Goal: Task Accomplishment & Management: Use online tool/utility

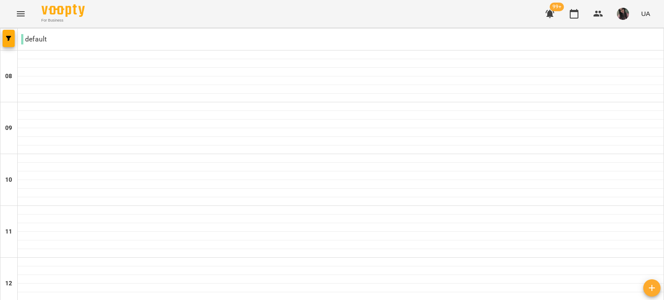
scroll to position [490, 0]
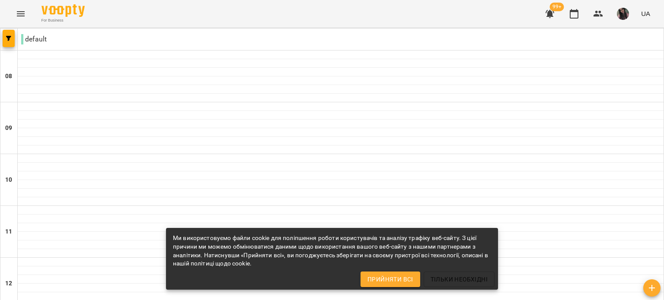
scroll to position [447, 0]
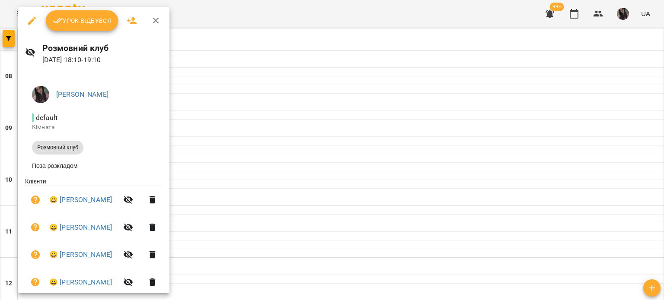
click at [97, 32] on div "Урок відбувся" at bounding box center [93, 21] width 151 height 28
click at [99, 24] on span "Урок відбувся" at bounding box center [82, 21] width 59 height 10
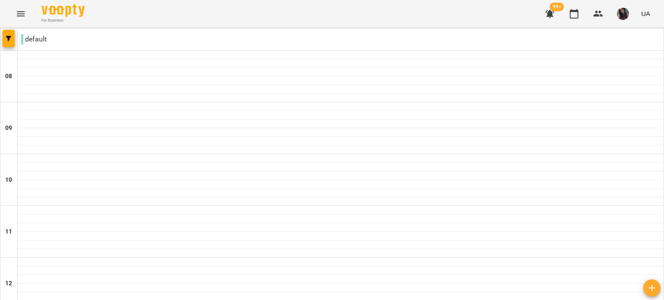
scroll to position [533, 0]
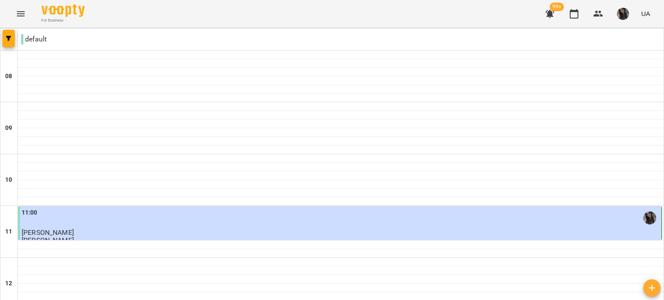
scroll to position [475, 0]
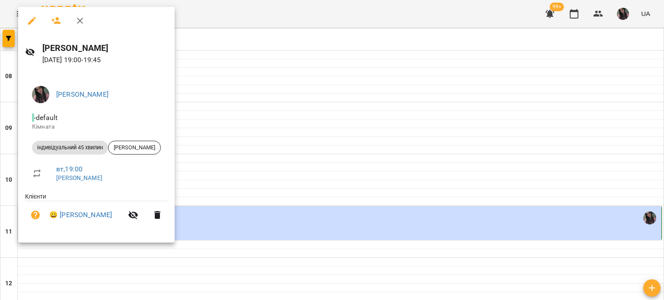
click at [233, 92] on div at bounding box center [332, 150] width 664 height 300
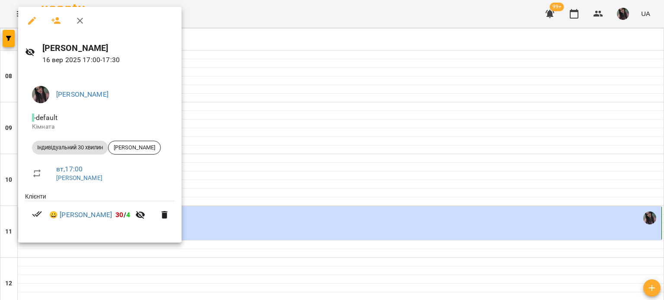
click at [206, 84] on div at bounding box center [332, 150] width 664 height 300
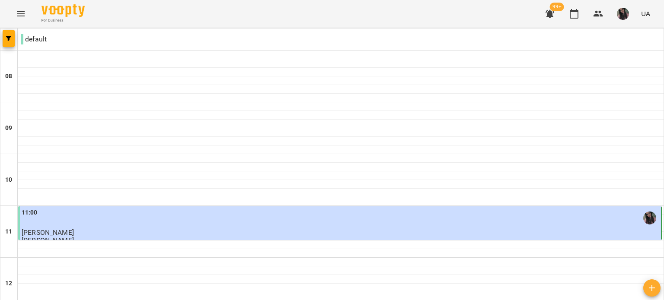
scroll to position [533, 0]
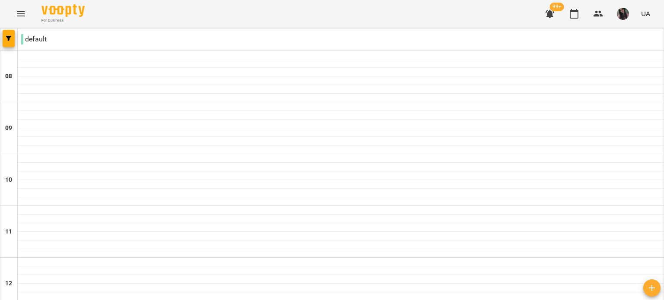
type input "**********"
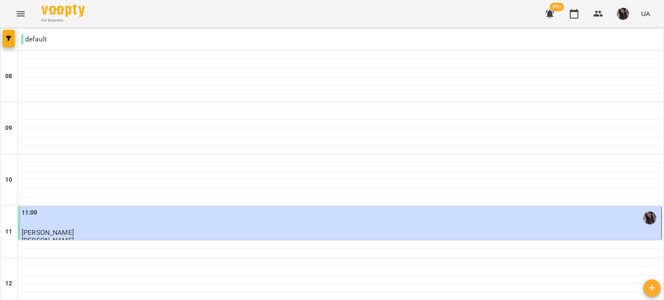
scroll to position [144, 0]
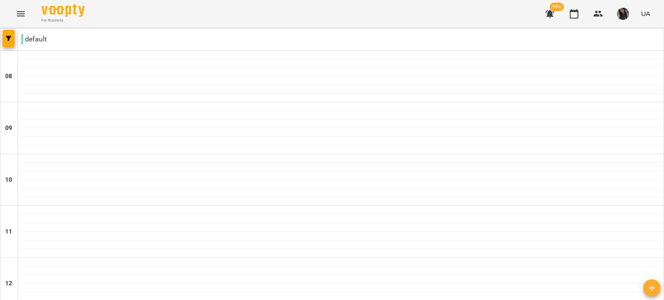
scroll to position [432, 0]
click at [627, 13] on img "button" at bounding box center [623, 14] width 12 height 12
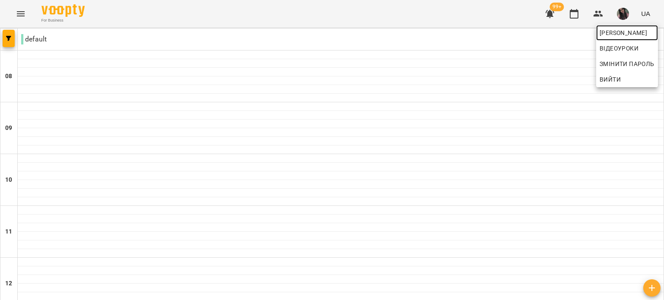
click at [614, 32] on span "[PERSON_NAME]" at bounding box center [626, 33] width 55 height 10
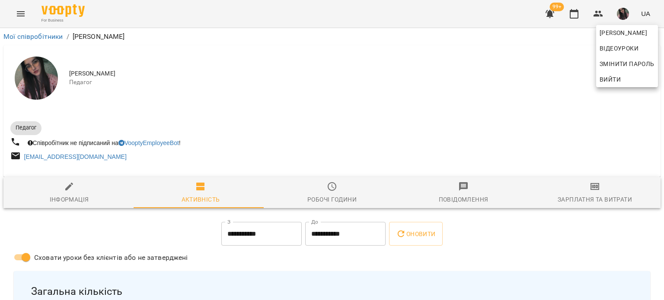
click at [483, 152] on div at bounding box center [332, 150] width 664 height 300
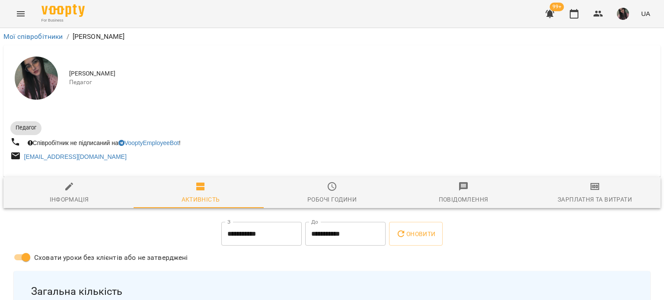
click at [608, 193] on span "Зарплатня та Витрати" at bounding box center [594, 192] width 121 height 23
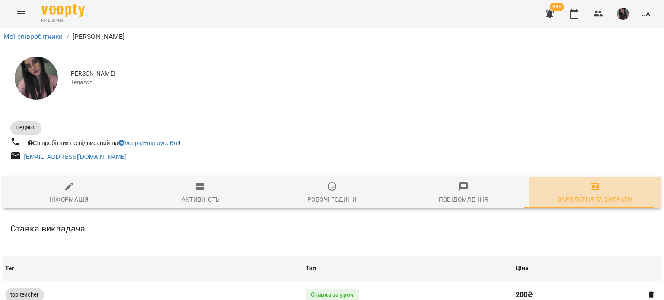
click at [593, 194] on span "Зарплатня та Витрати" at bounding box center [594, 192] width 121 height 23
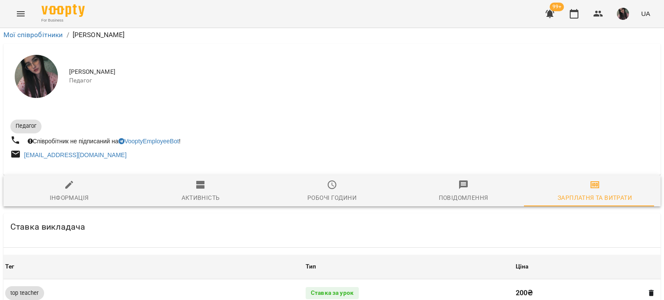
scroll to position [519, 0]
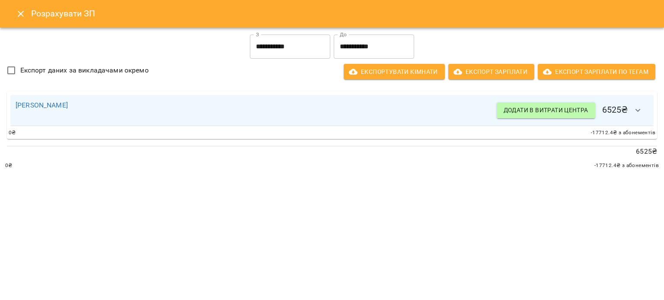
click at [290, 45] on input "**********" at bounding box center [290, 47] width 80 height 24
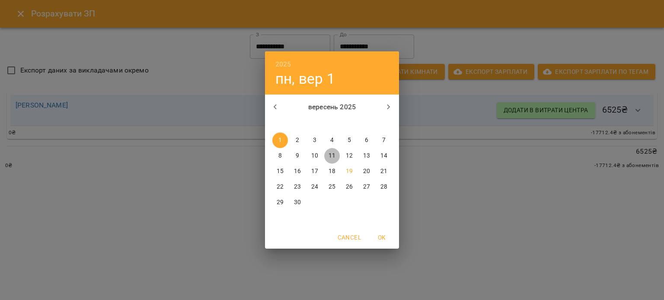
click at [337, 158] on span "11" at bounding box center [332, 156] width 16 height 9
type input "**********"
